Goal: Transaction & Acquisition: Purchase product/service

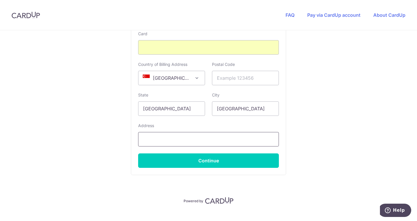
scroll to position [346, 0]
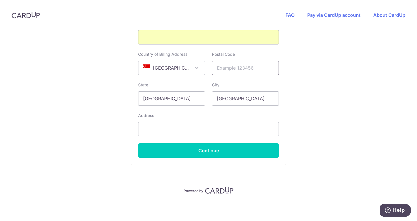
click at [237, 69] on input "text" at bounding box center [245, 68] width 67 height 14
type input "638411"
select select "65"
type input "98413677"
type input "[STREET_ADDRESS]"
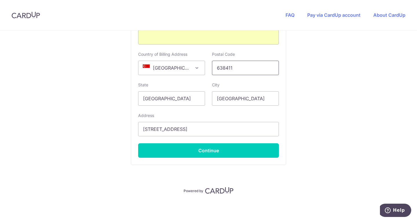
scroll to position [288, 0]
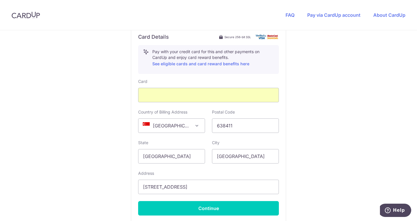
click at [319, 113] on div "You are paying Insight Corporate Solutions Pte. Ltd. Insight Corporate Solution…" at bounding box center [208, 10] width 417 height 537
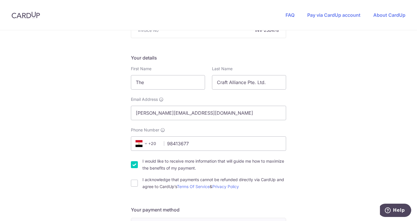
scroll to position [72, 0]
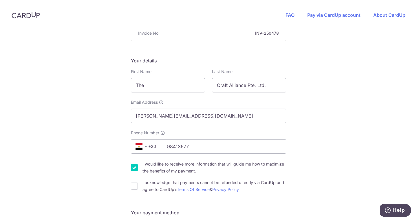
click at [133, 169] on input "I would like to receive more information that will guide me how to maximize the…" at bounding box center [134, 167] width 7 height 7
checkbox input "false"
click at [133, 186] on input "I acknowledge that payments cannot be refunded directly via CardUp and agree to…" at bounding box center [134, 186] width 7 height 7
checkbox input "true"
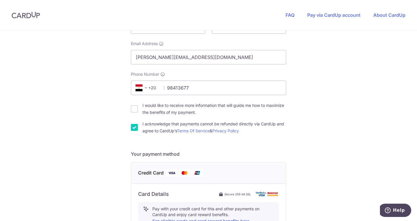
scroll to position [131, 0]
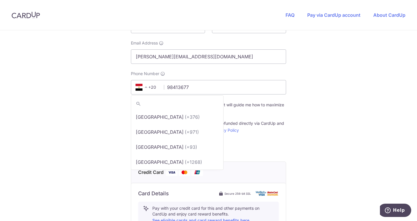
click at [142, 85] on span at bounding box center [145, 87] width 7 height 7
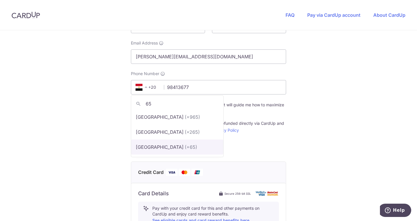
type input "65"
select select "199"
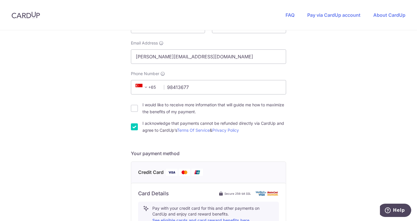
click at [282, 149] on form "Payment details Invoice Amount SGD 685.50 Invoice No INV-250478 Your details Fi…" at bounding box center [208, 174] width 155 height 456
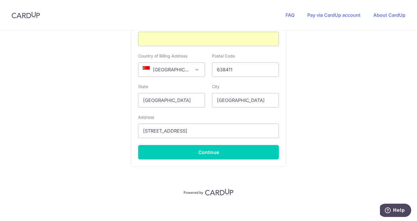
scroll to position [346, 0]
